Goal: Information Seeking & Learning: Learn about a topic

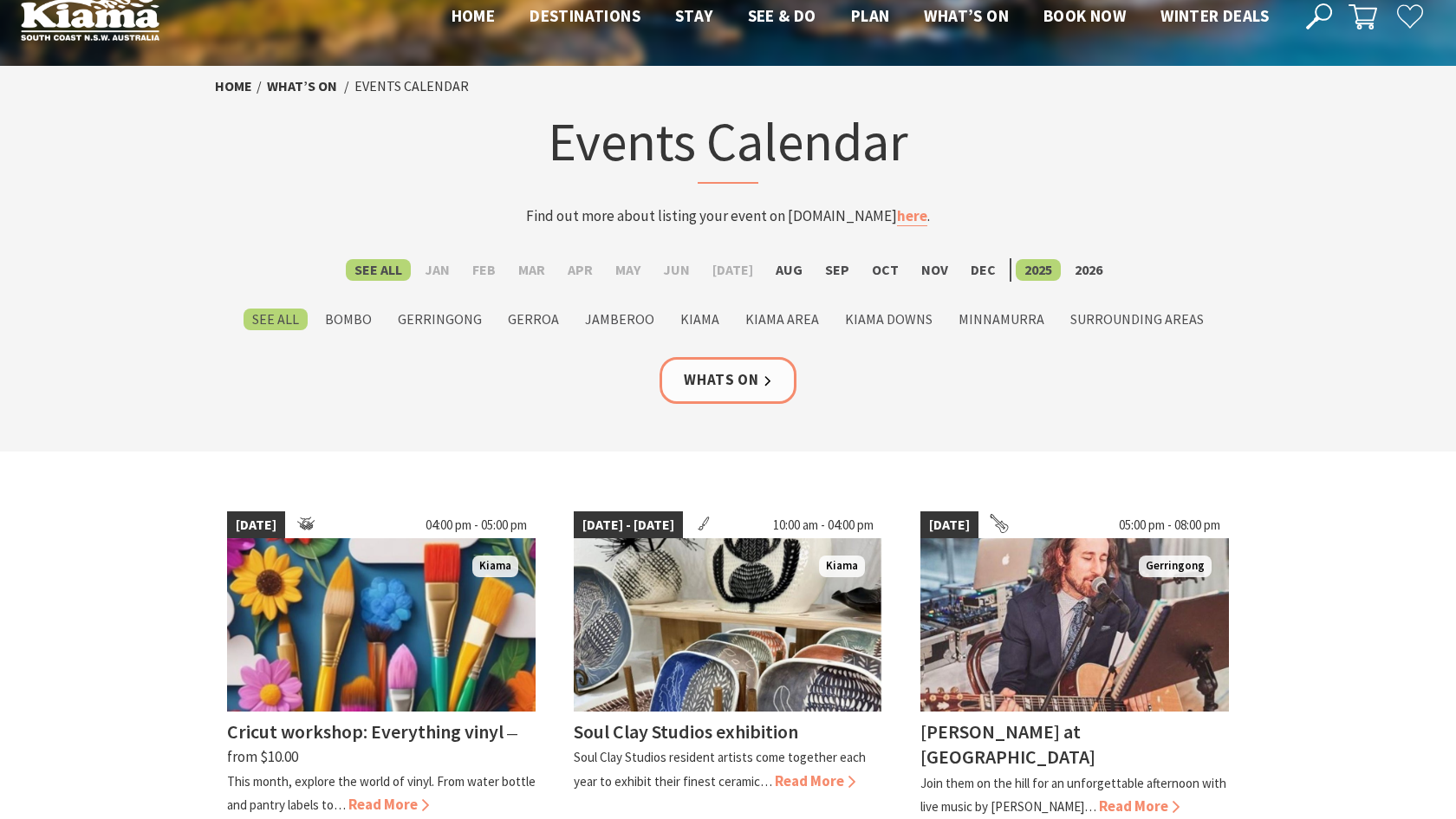
scroll to position [27, 0]
click at [790, 266] on label "Aug" at bounding box center [789, 270] width 44 height 22
click at [0, 0] on input "Aug" at bounding box center [0, 0] width 0 height 0
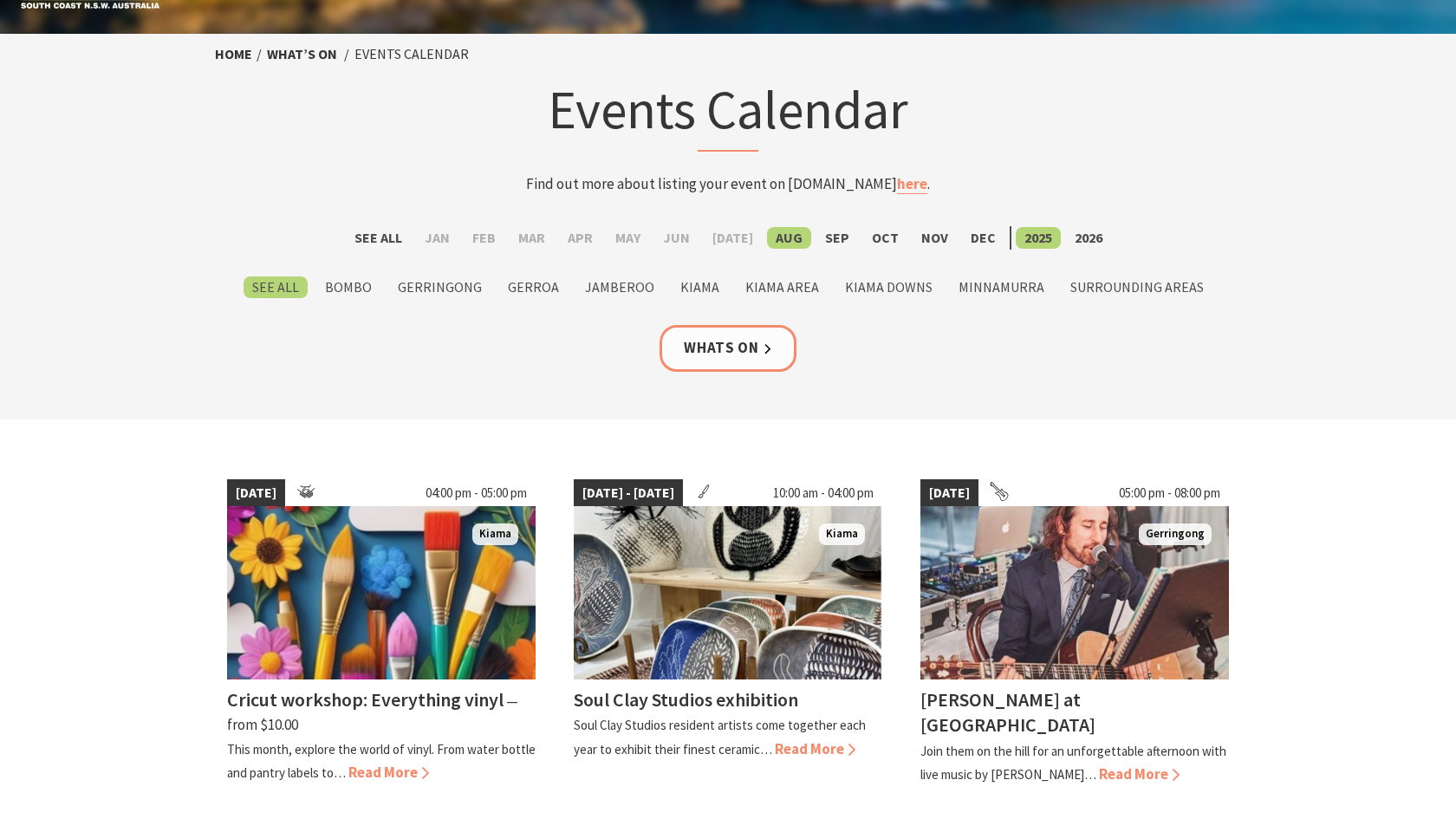
scroll to position [48, 0]
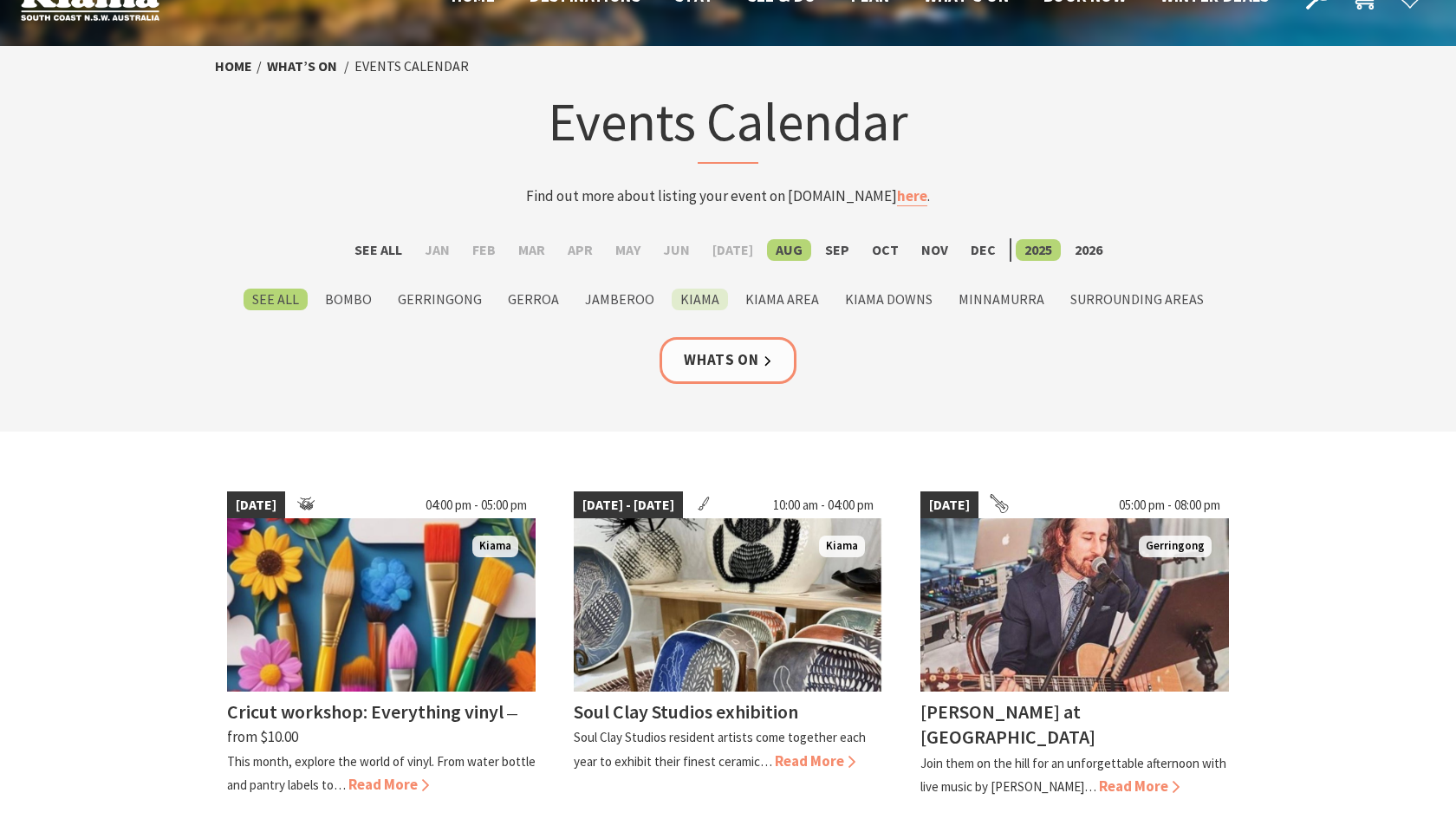
click at [697, 290] on label "Kiama" at bounding box center [701, 300] width 57 height 22
click at [0, 0] on input "Kiama" at bounding box center [0, 0] width 0 height 0
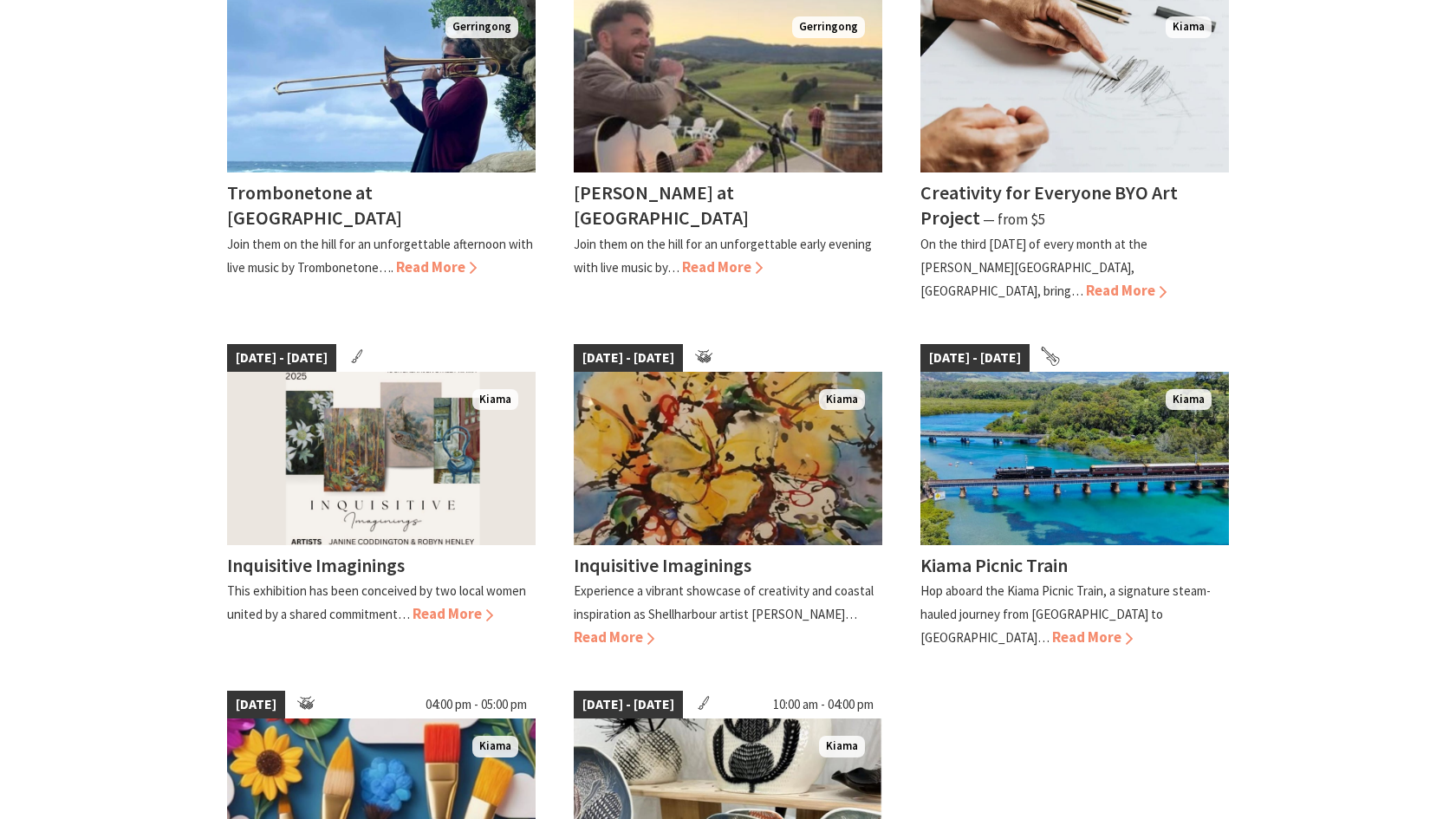
scroll to position [633, 0]
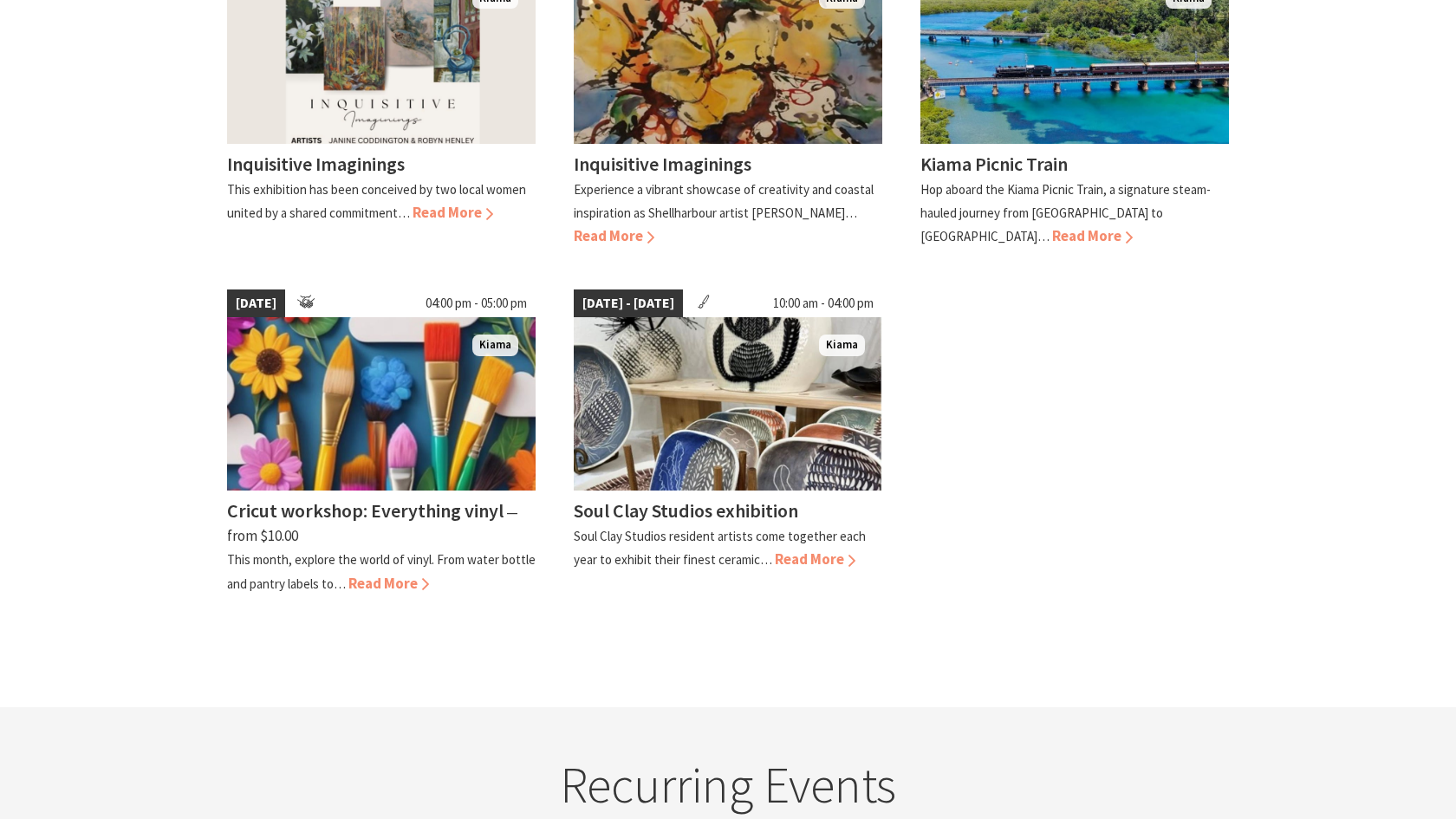
click at [1309, 501] on section "02 Aug 25 - 13 Dec 25 02:00 pm - 05:00 pm Gerringong Trombonetone at Crooked Ri…" at bounding box center [728, 109] width 1456 height 1196
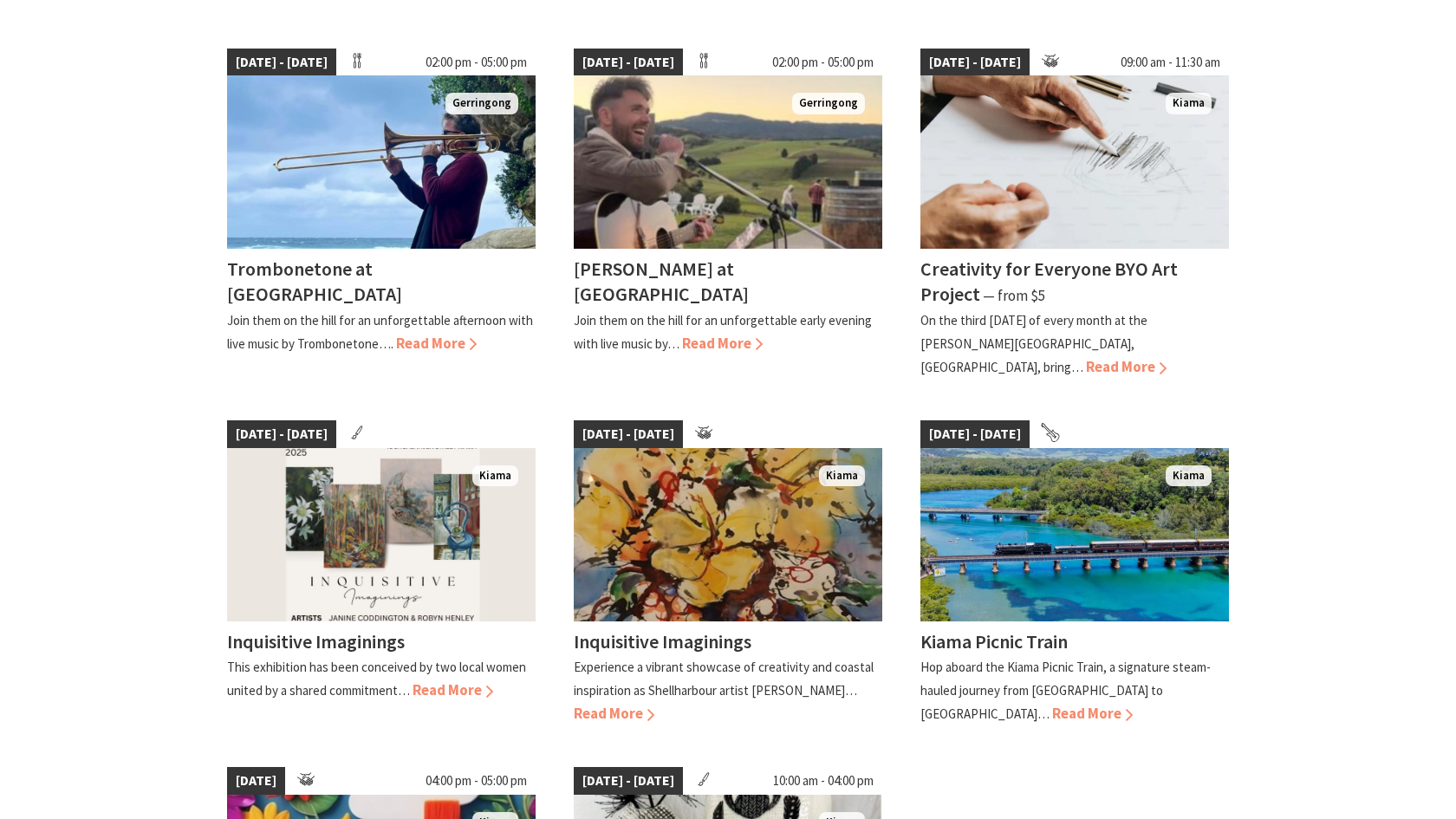
scroll to position [91, 0]
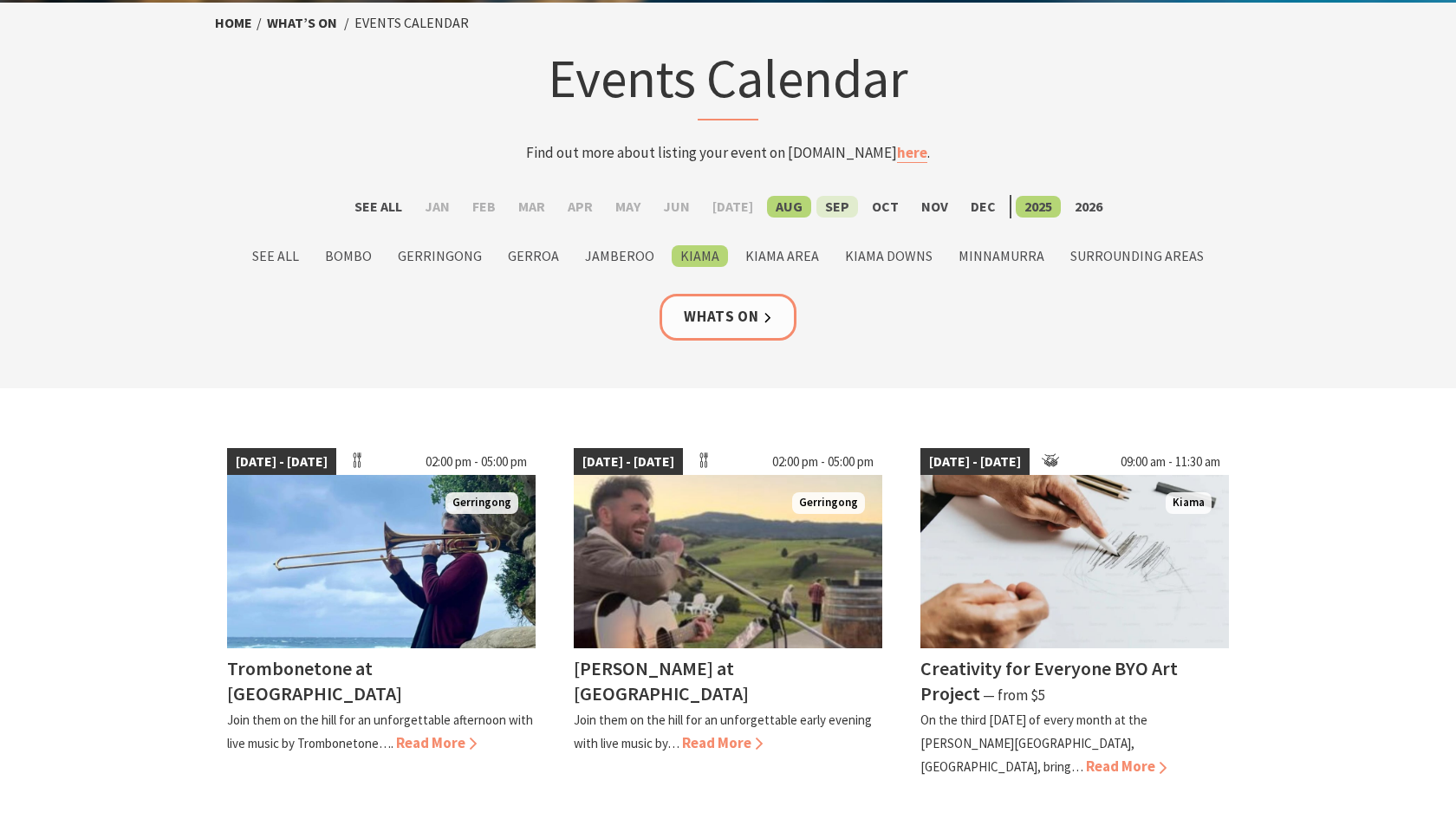
click at [828, 196] on label "Sep" at bounding box center [837, 207] width 41 height 22
click at [0, 0] on input "Sep" at bounding box center [0, 0] width 0 height 0
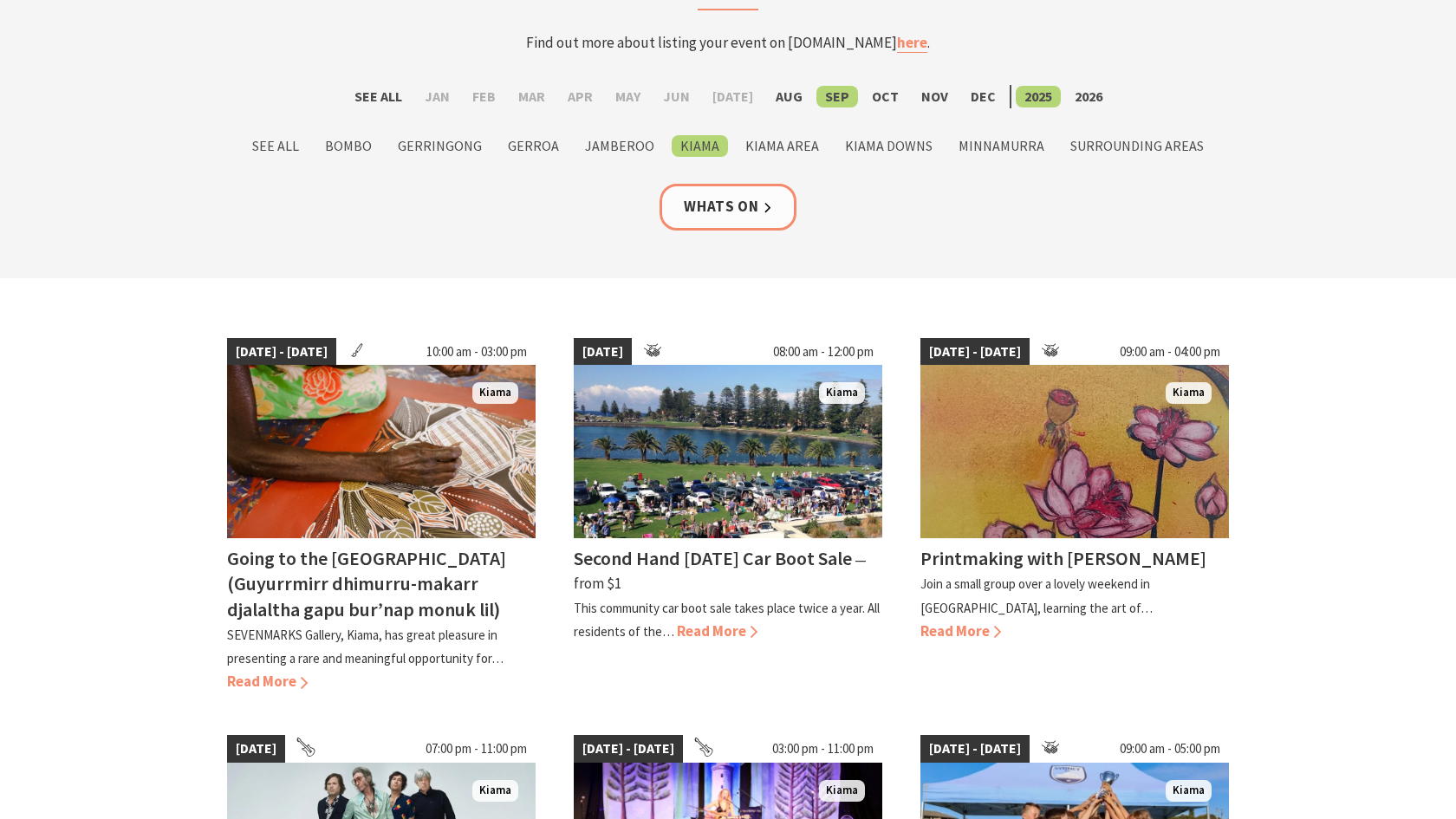
scroll to position [204, 0]
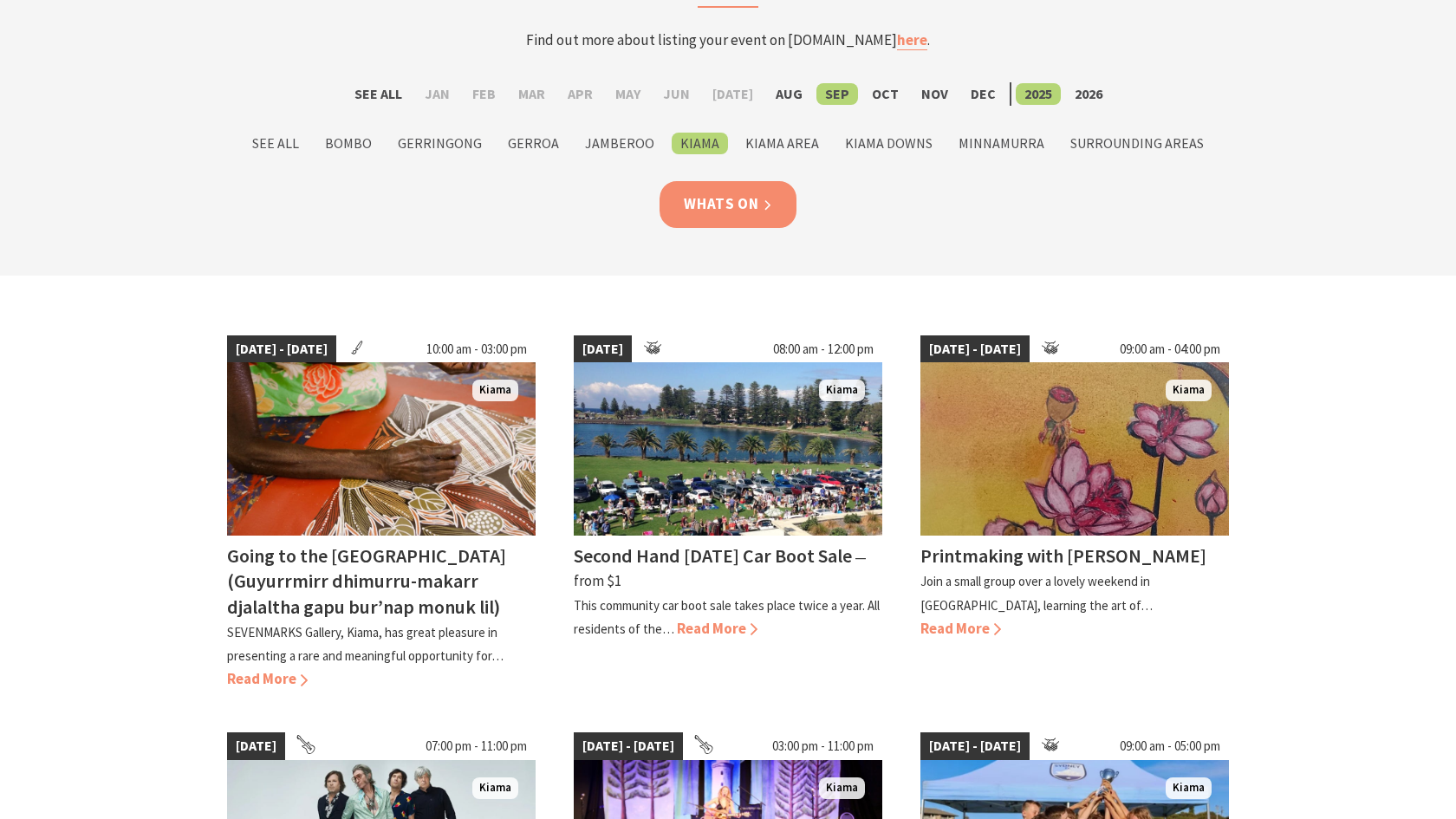
click at [711, 192] on link "Whats On" at bounding box center [728, 204] width 137 height 46
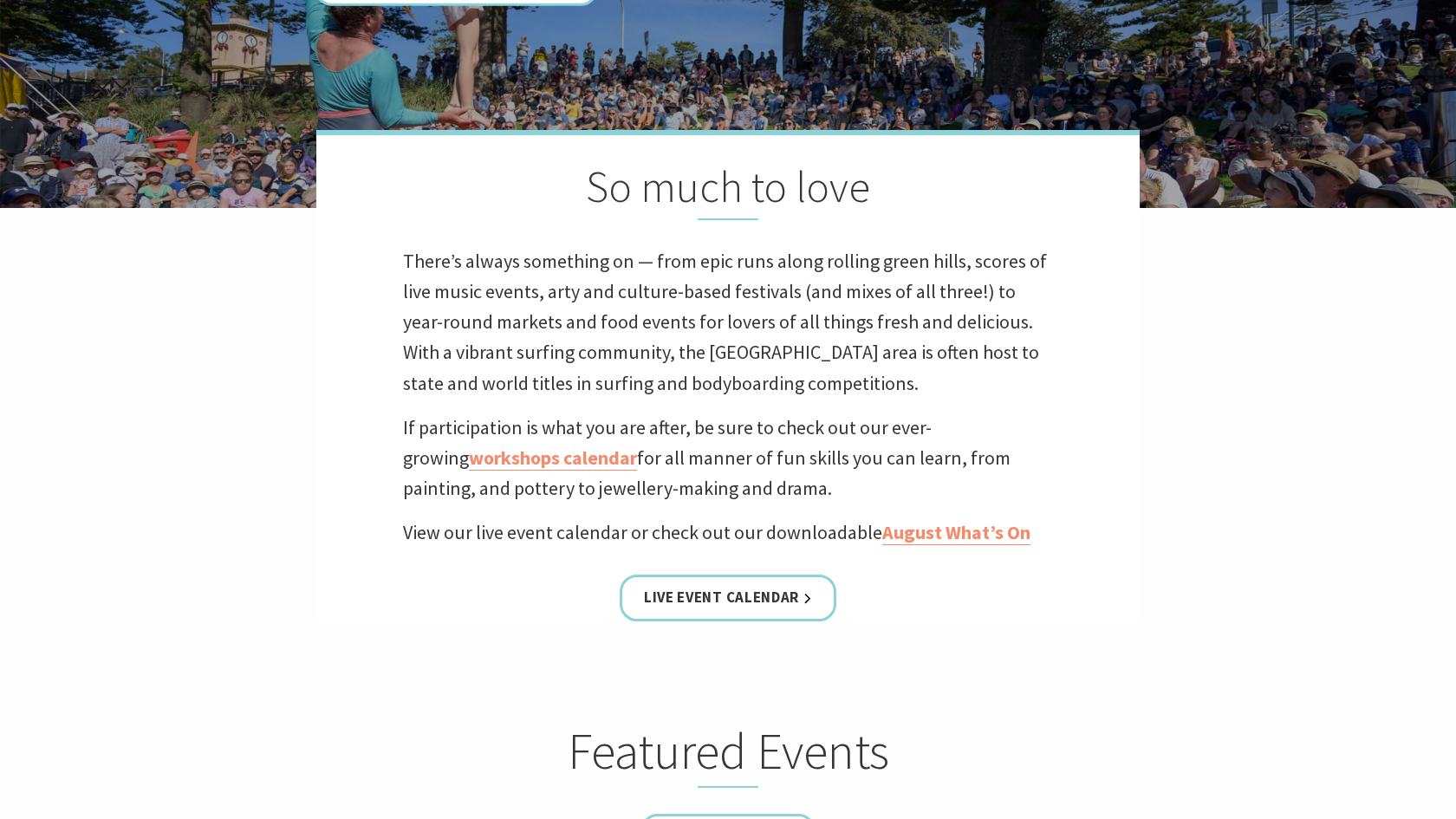
scroll to position [864, 0]
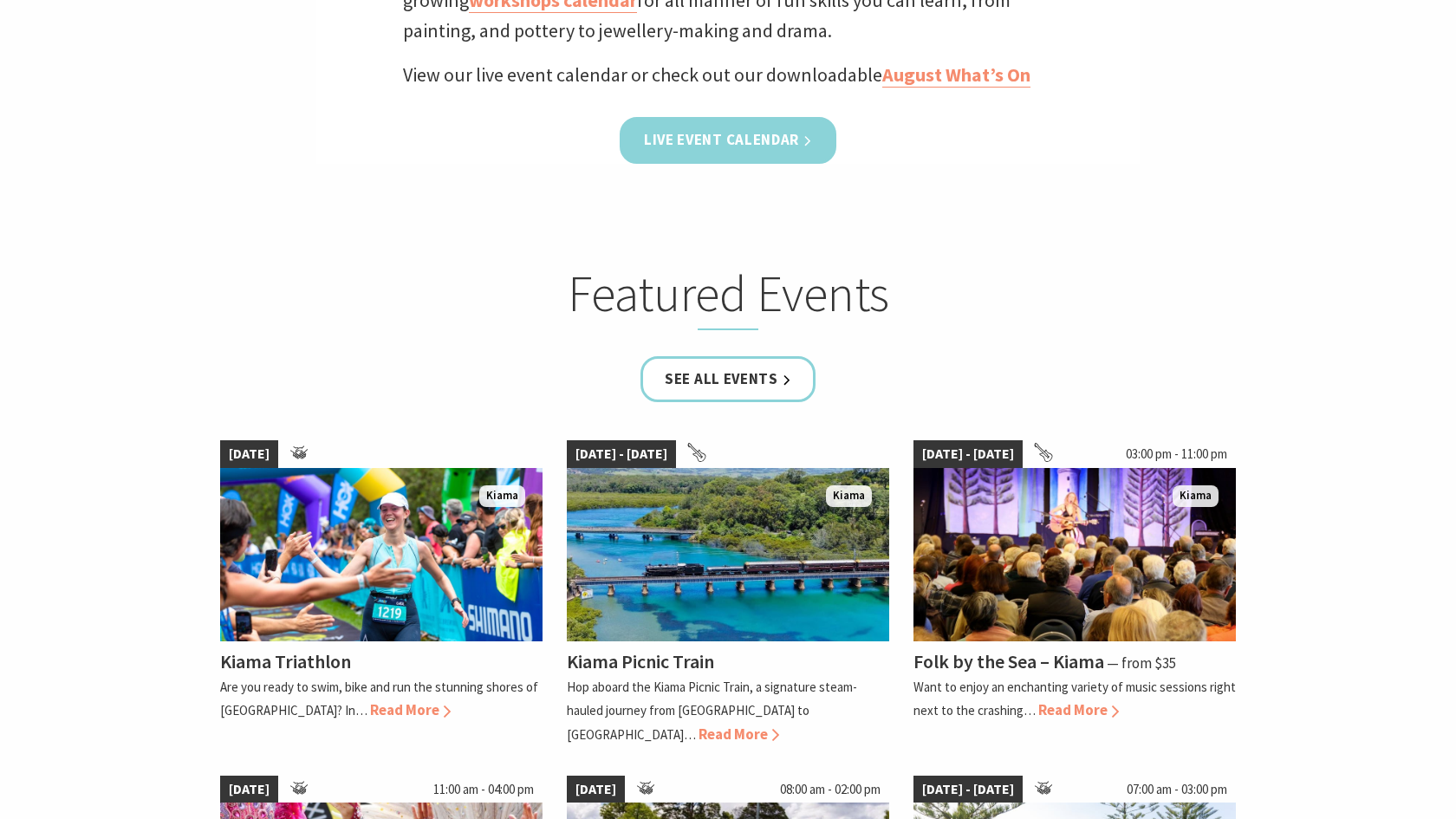
click at [761, 137] on link "Live Event Calendar" at bounding box center [728, 139] width 217 height 46
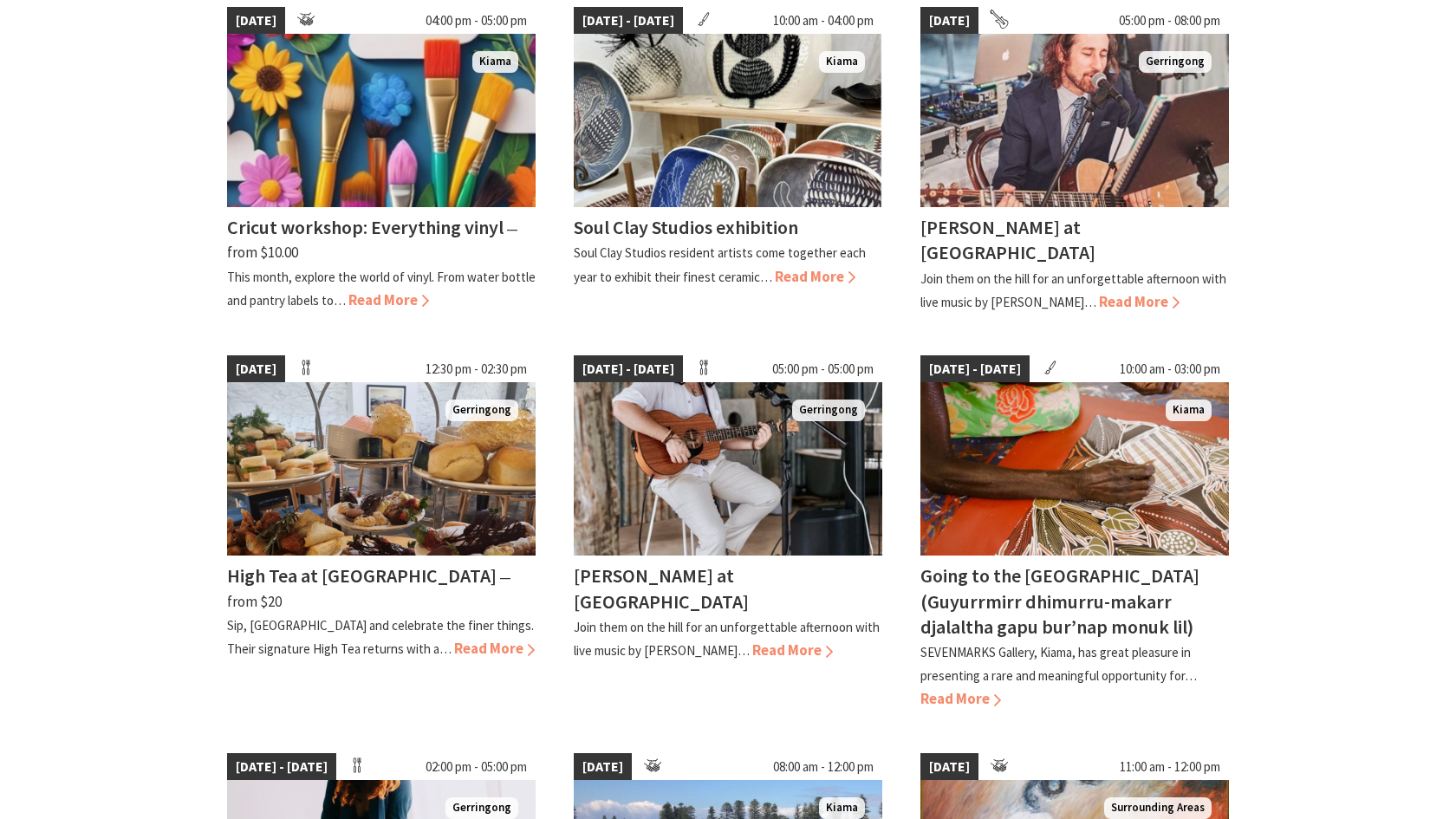
scroll to position [599, 0]
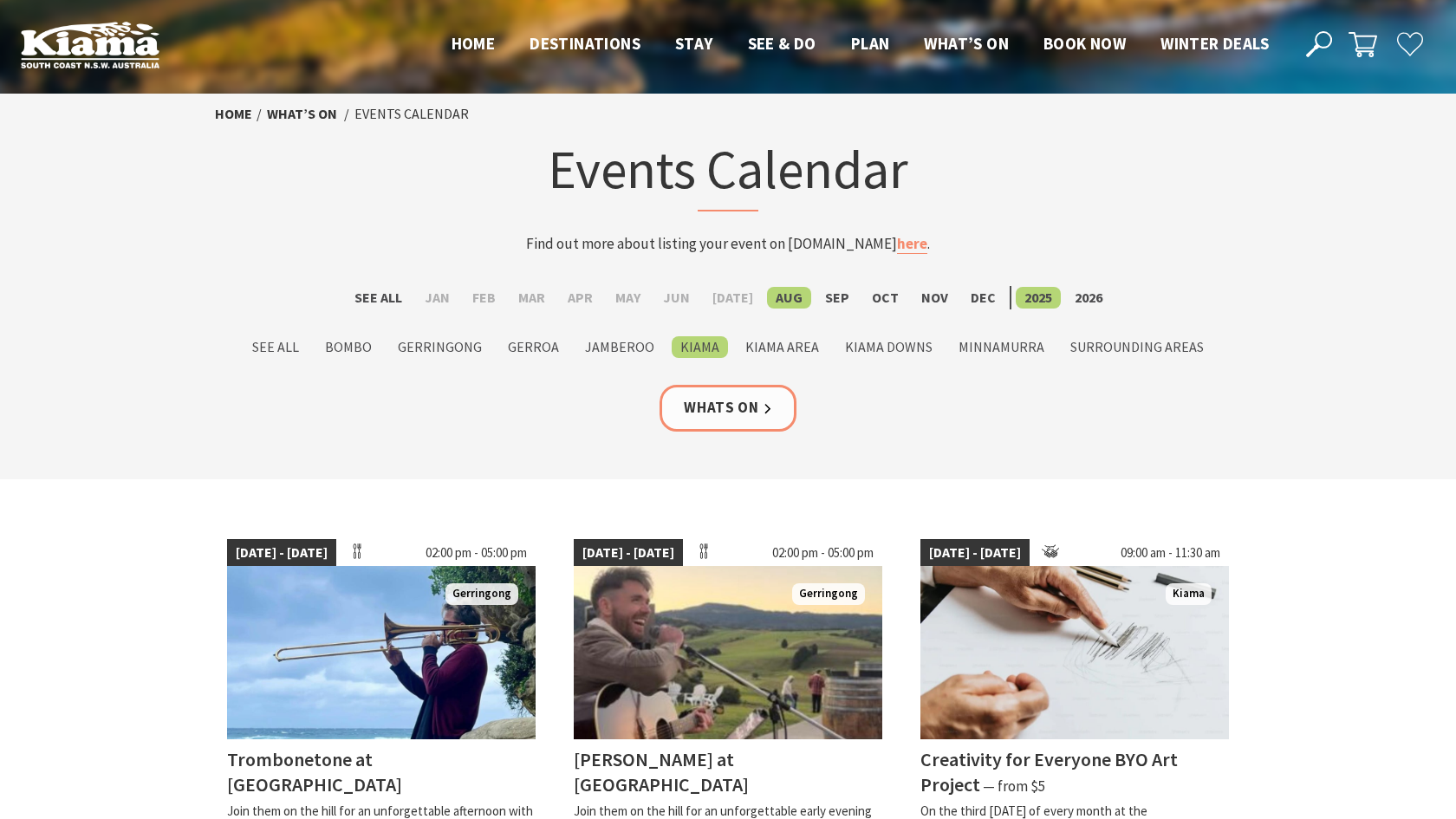
scroll to position [91, 0]
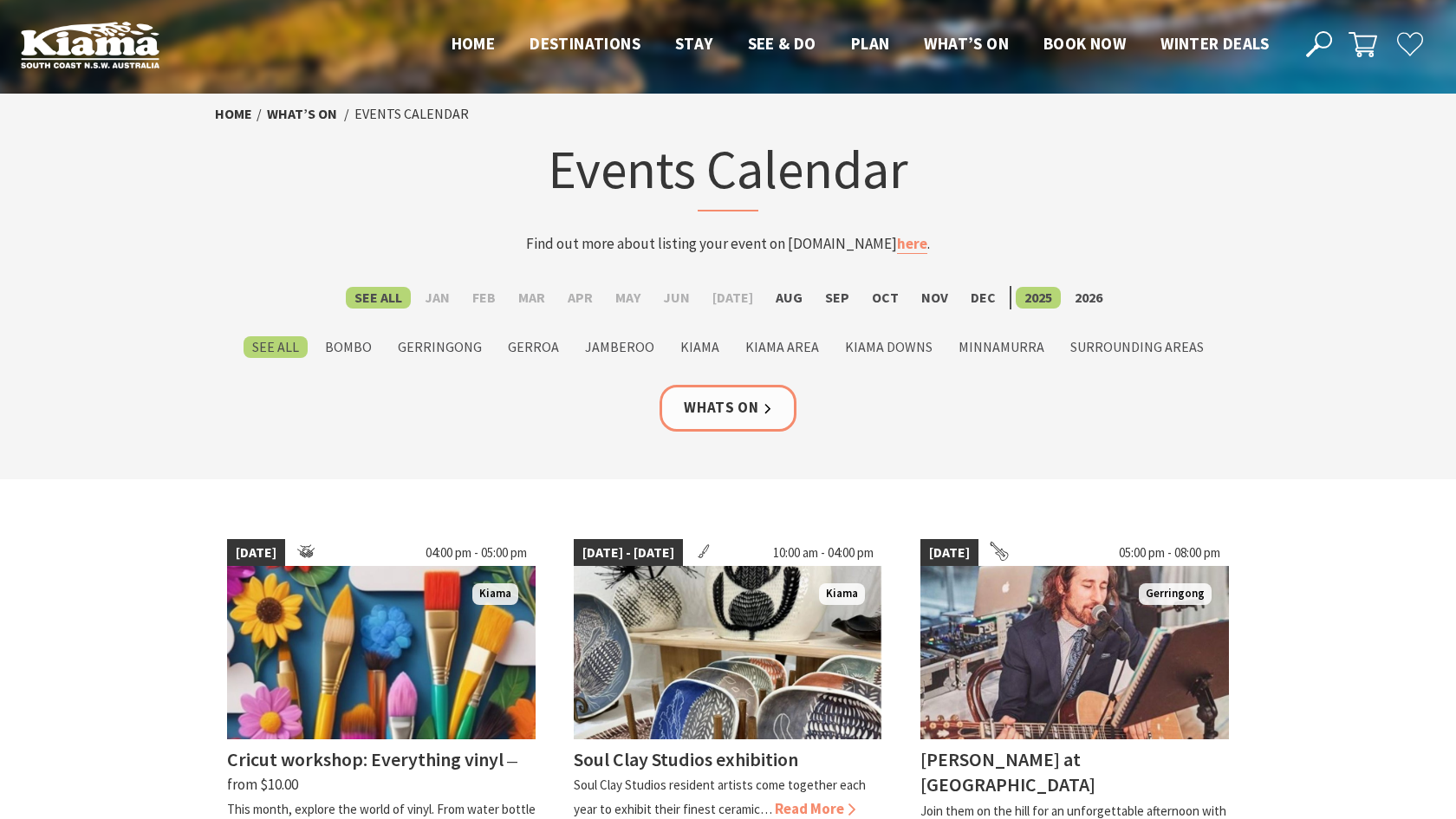
scroll to position [48, 0]
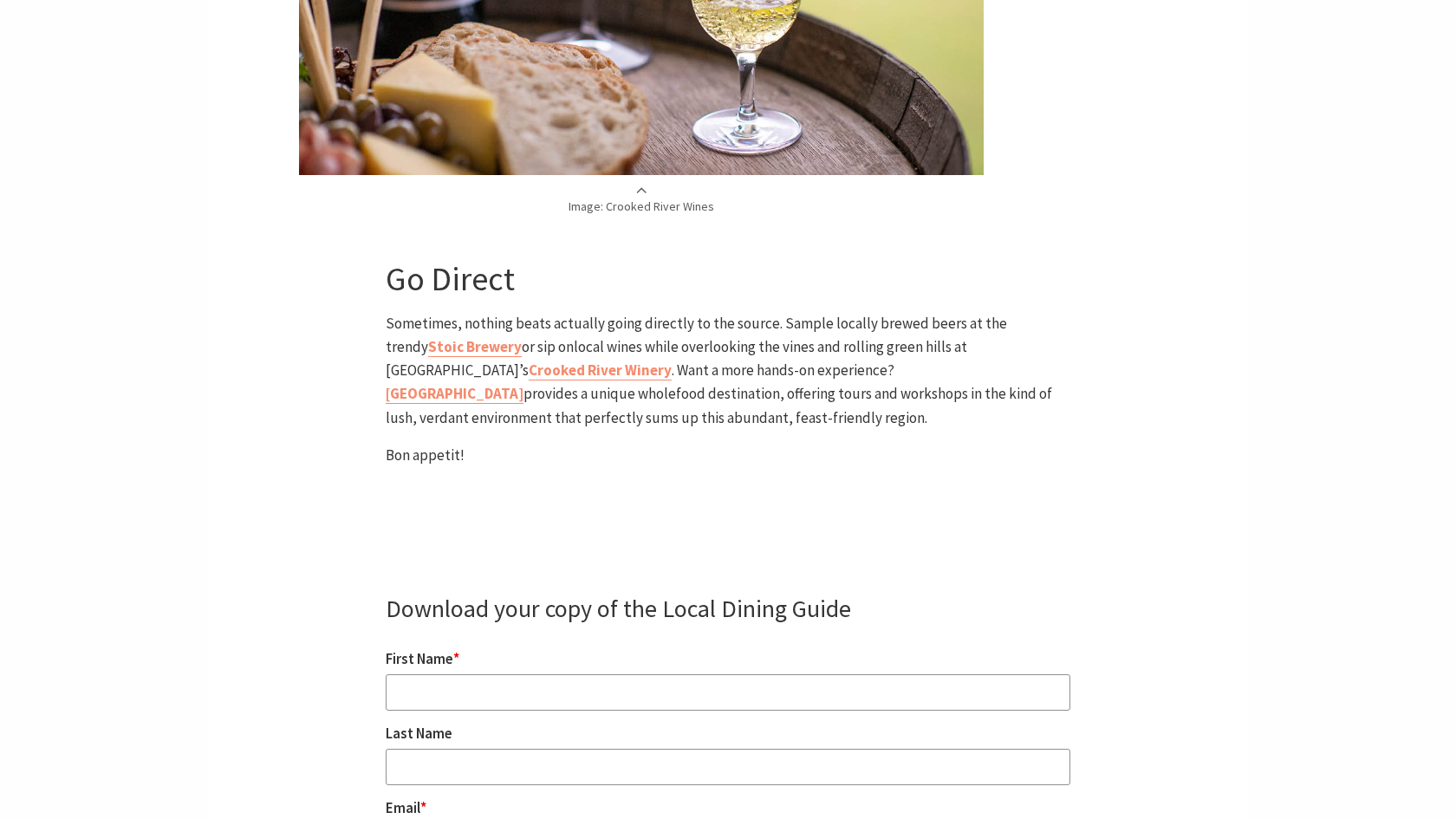
scroll to position [5259, 0]
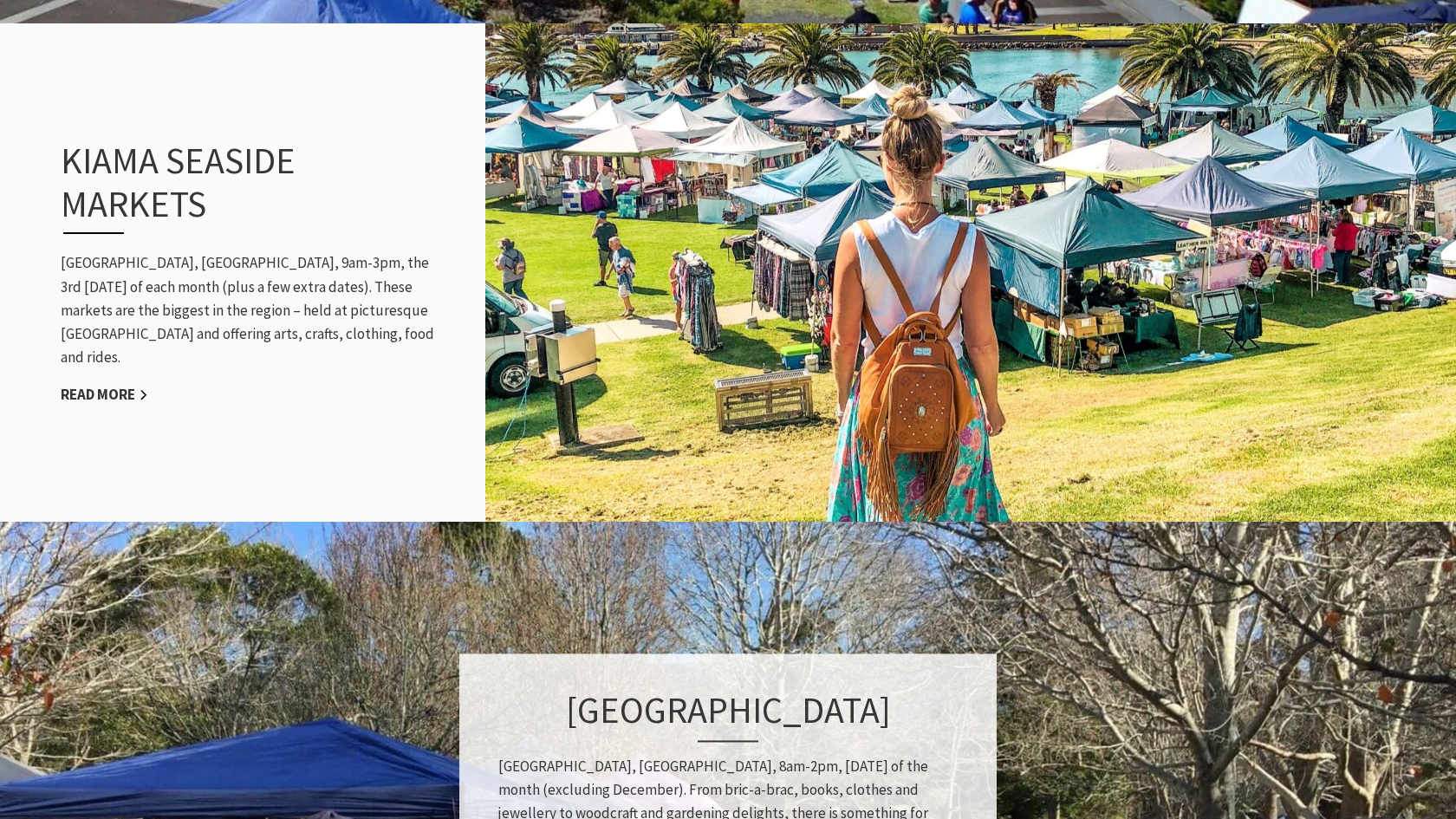
scroll to position [1787, 0]
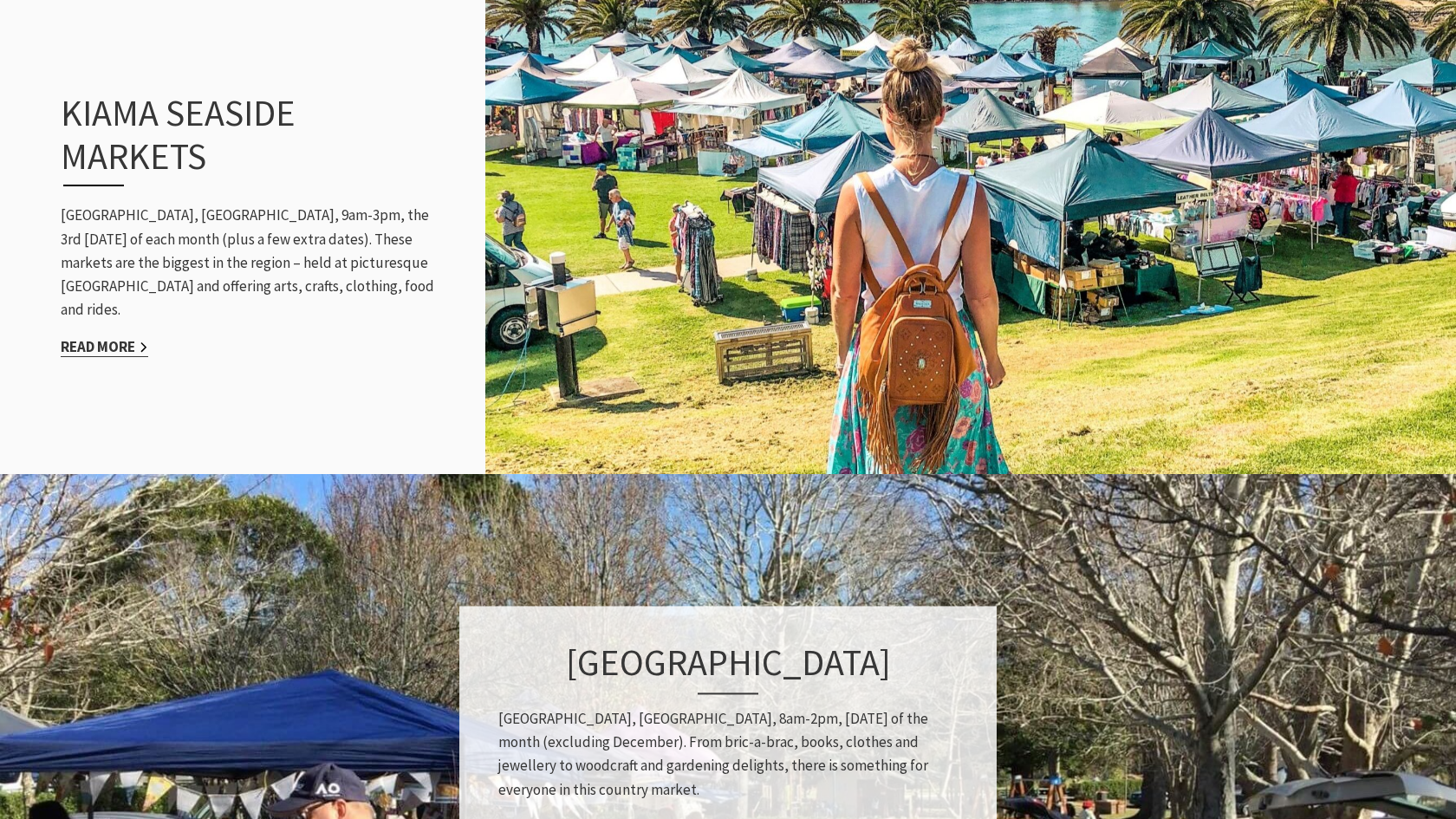
click at [117, 337] on link "Read More" at bounding box center [104, 347] width 87 height 20
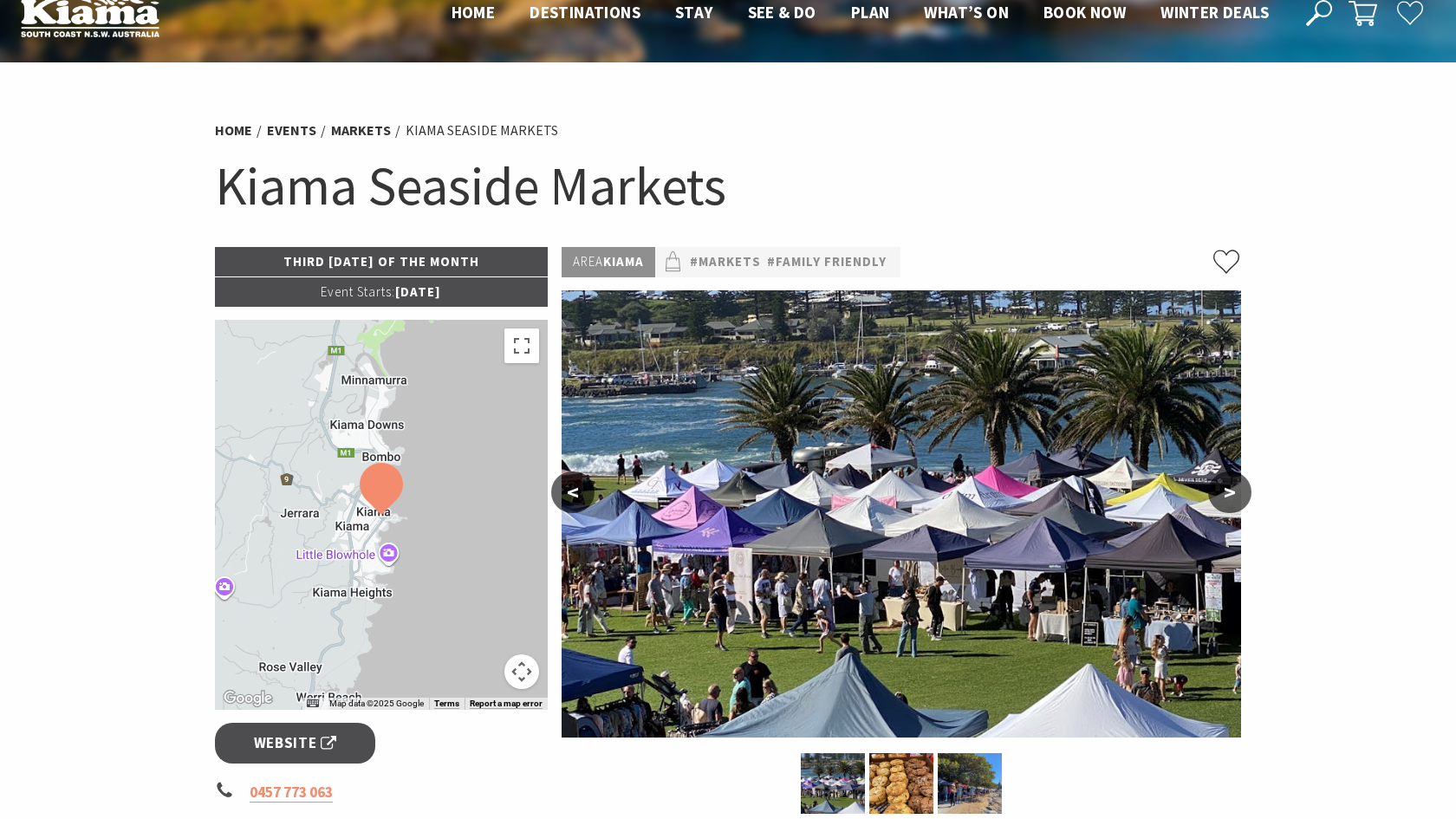
scroll to position [38, 0]
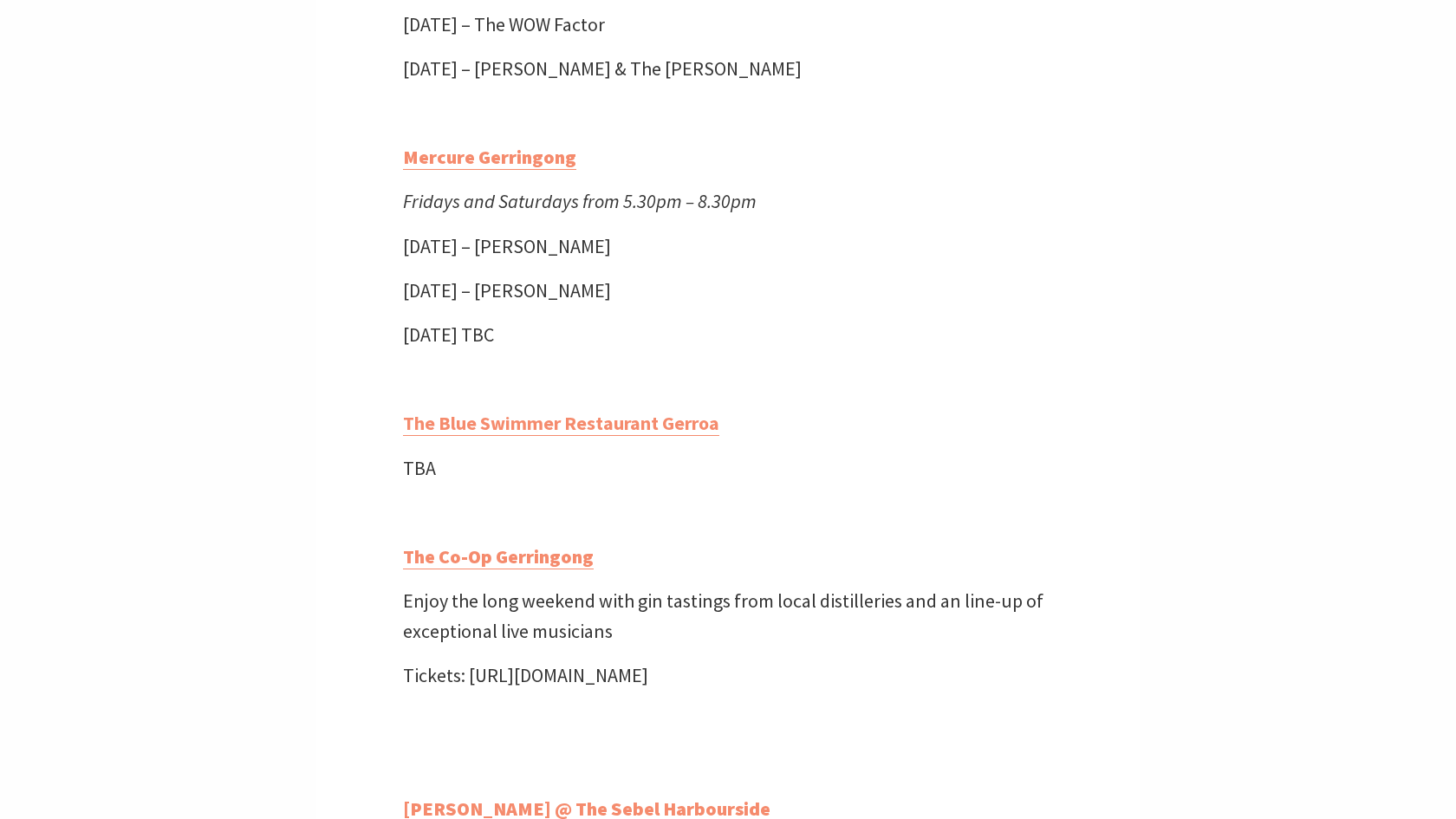
scroll to position [3885, 0]
